Goal: Transaction & Acquisition: Purchase product/service

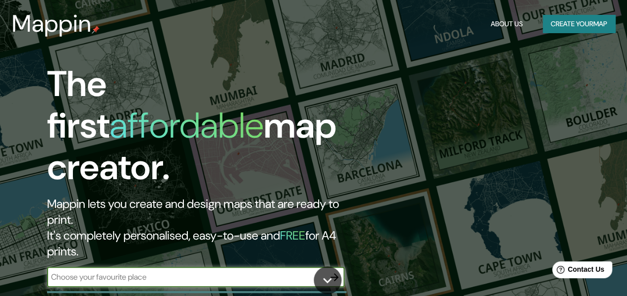
click at [219, 268] on div "​" at bounding box center [195, 278] width 297 height 20
type input "jumex"
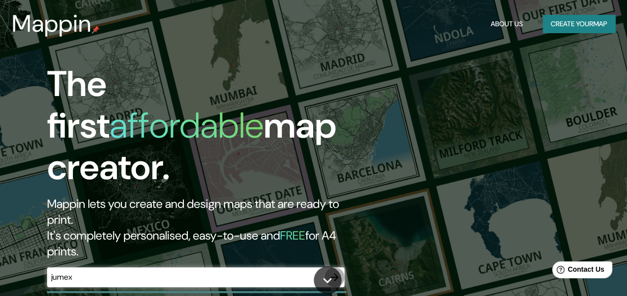
click at [331, 271] on icon "button" at bounding box center [334, 277] width 12 height 12
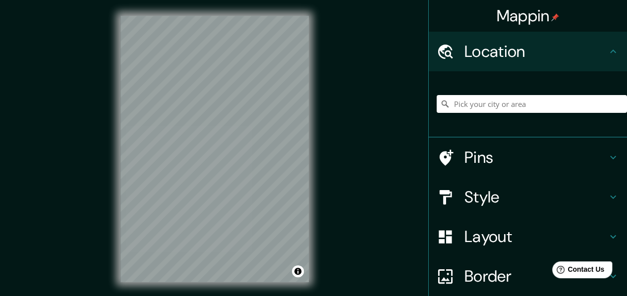
scroll to position [18, 0]
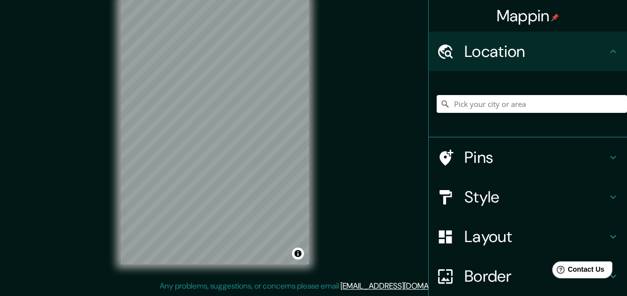
drag, startPoint x: 381, startPoint y: 149, endPoint x: 378, endPoint y: 190, distance: 40.8
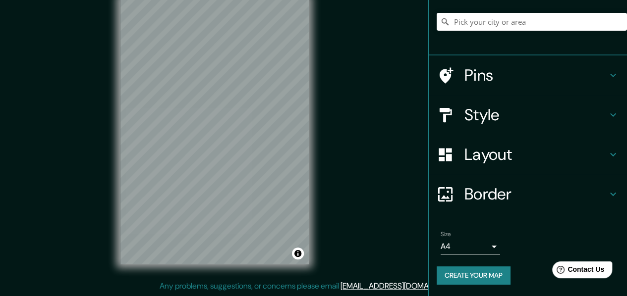
click at [390, 176] on div "Mappin Location Pins Style Layout Border Choose a border. Hint : you can make l…" at bounding box center [313, 139] width 627 height 314
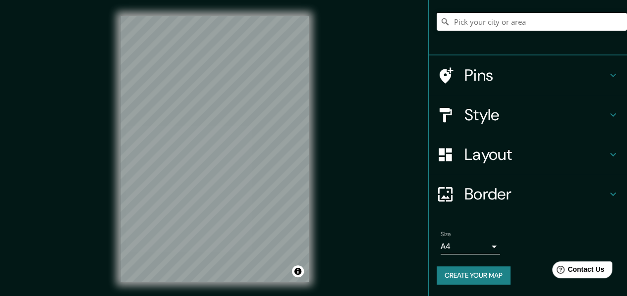
click at [466, 20] on input "Pick your city or area" at bounding box center [531, 22] width 190 height 18
paste input "es una reflexión sobre cómo la arquitectura puede ser discreta pero significati…"
type input "es una reflexión sobre cómo la arquitectura puede ser discreta pero significati…"
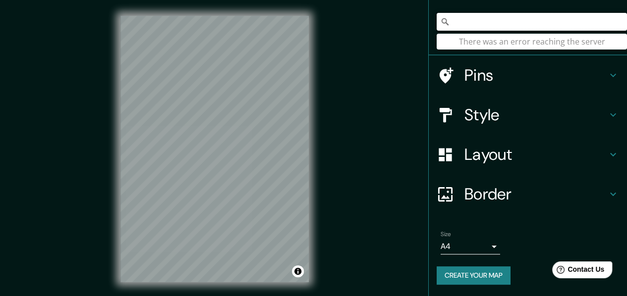
click at [521, 23] on input "es una reflexión sobre cómo la arquitectura puede ser discreta pero significati…" at bounding box center [531, 22] width 190 height 18
click at [597, 17] on input "es una reflexión sobre cómo la arquitectura puede ser discreta pero significati…" at bounding box center [531, 22] width 190 height 18
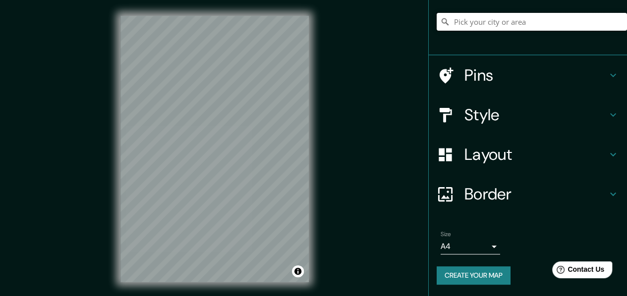
click at [526, 28] on input "Pick your city or area" at bounding box center [531, 22] width 190 height 18
paste input "Blvd. [PERSON_NAME][STREET_ADDRESS][PERSON_NAME][PERSON_NAME]"
type input "[STREET_ADDRESS][PERSON_NAME][PERSON_NAME]"
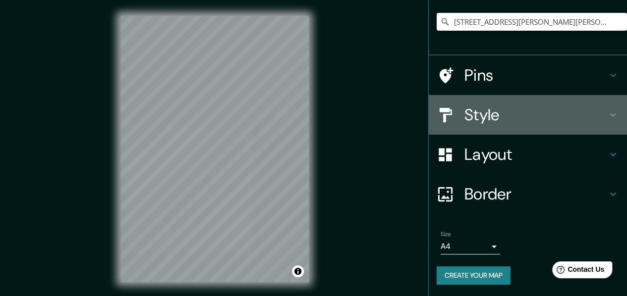
click at [504, 108] on h4 "Style" at bounding box center [535, 115] width 143 height 20
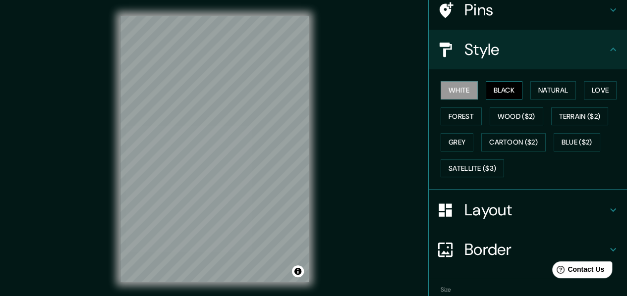
click at [486, 89] on button "Black" at bounding box center [504, 90] width 37 height 18
click at [560, 92] on button "Natural" at bounding box center [553, 90] width 46 height 18
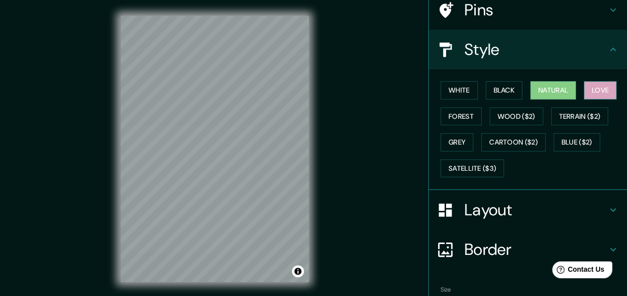
click at [599, 90] on button "Love" at bounding box center [600, 90] width 33 height 18
click at [447, 123] on button "Forest" at bounding box center [460, 117] width 41 height 18
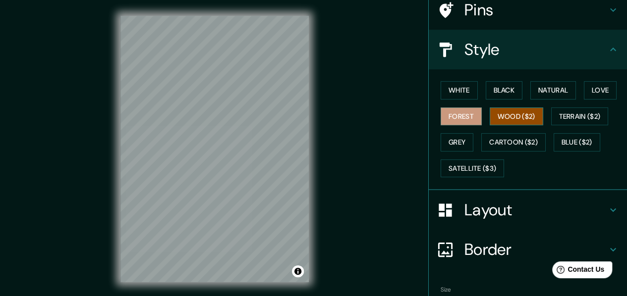
click at [492, 112] on button "Wood ($2)" at bounding box center [516, 117] width 54 height 18
